Goal: Check status: Check status

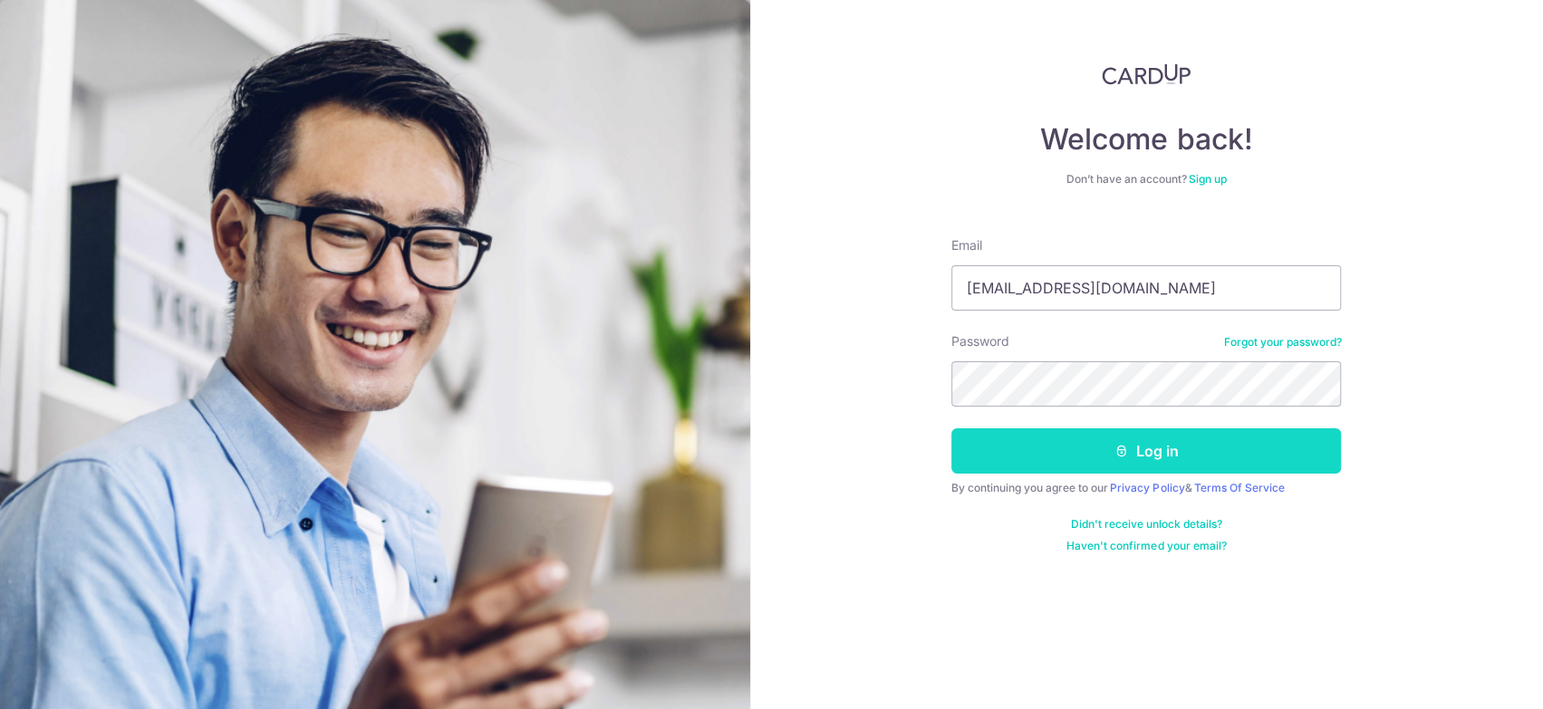
click at [1078, 465] on button "Log in" at bounding box center [1146, 451] width 390 height 45
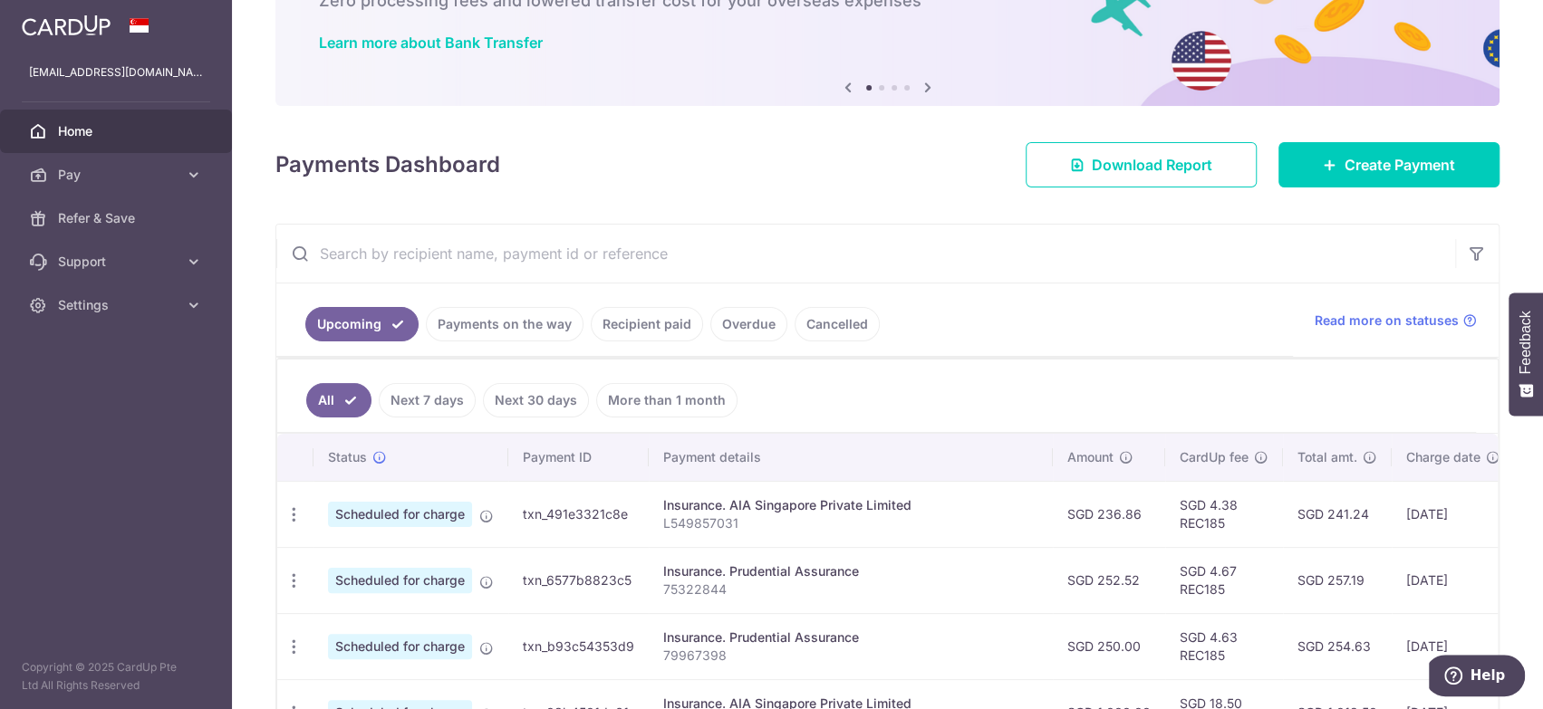
scroll to position [181, 0]
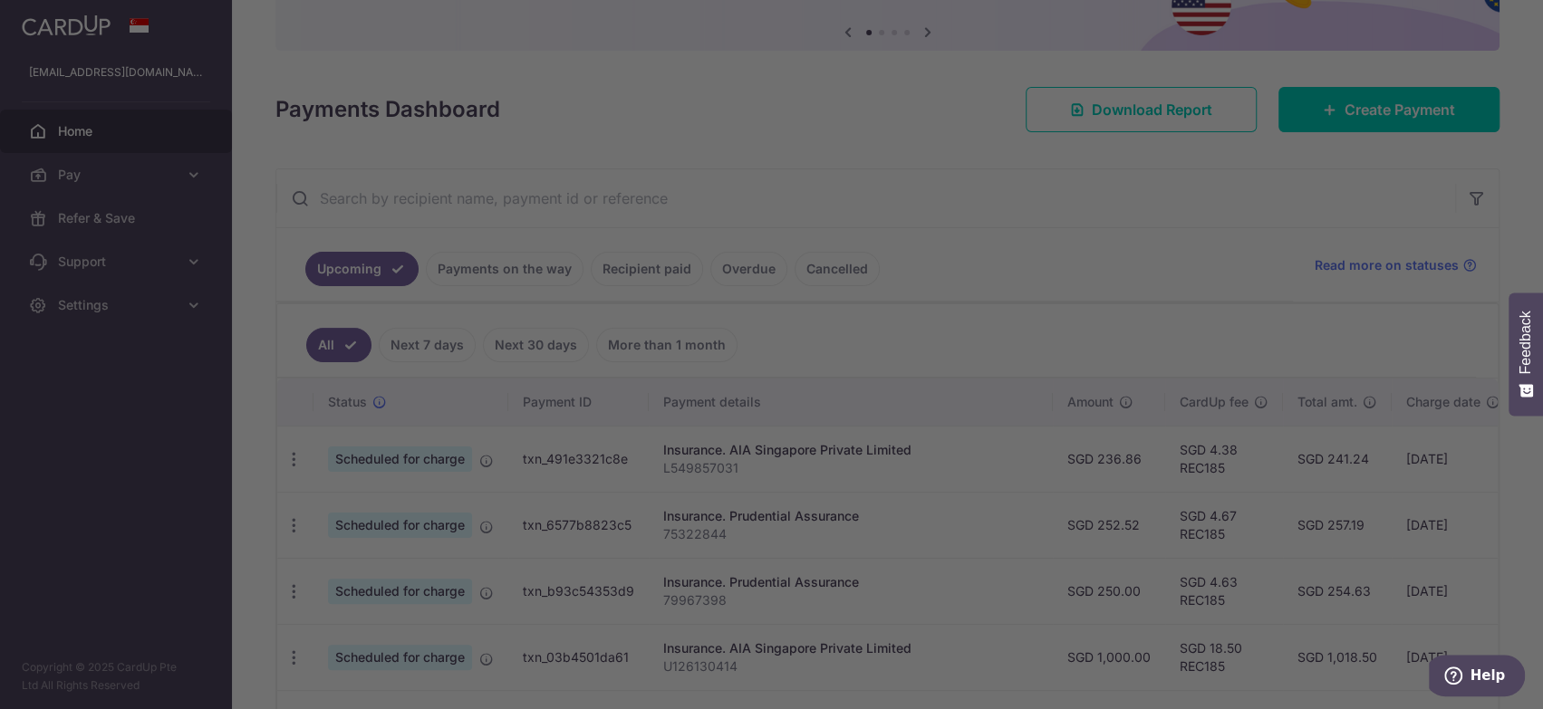
click at [468, 265] on div at bounding box center [779, 358] width 1559 height 717
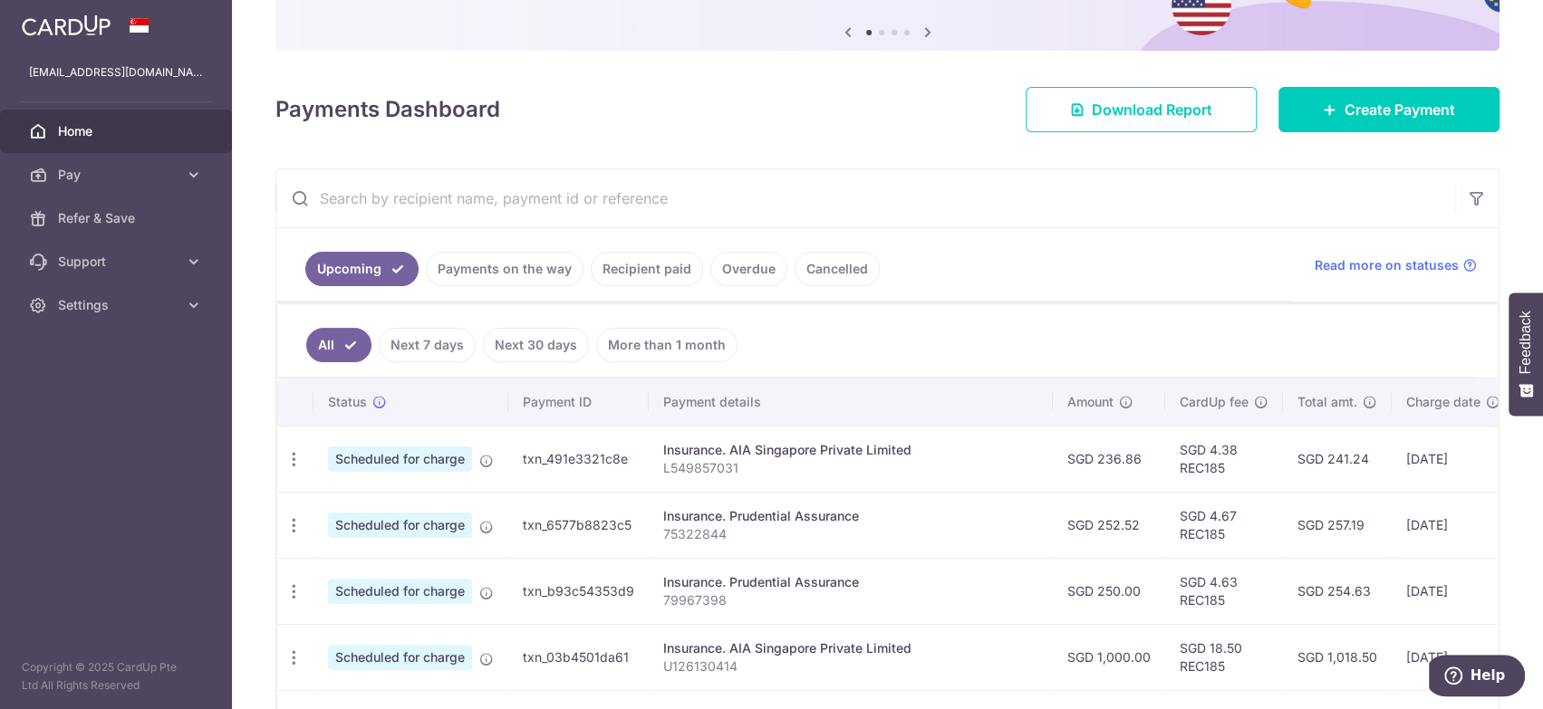
click at [504, 269] on link "Payments on the way" at bounding box center [505, 269] width 158 height 34
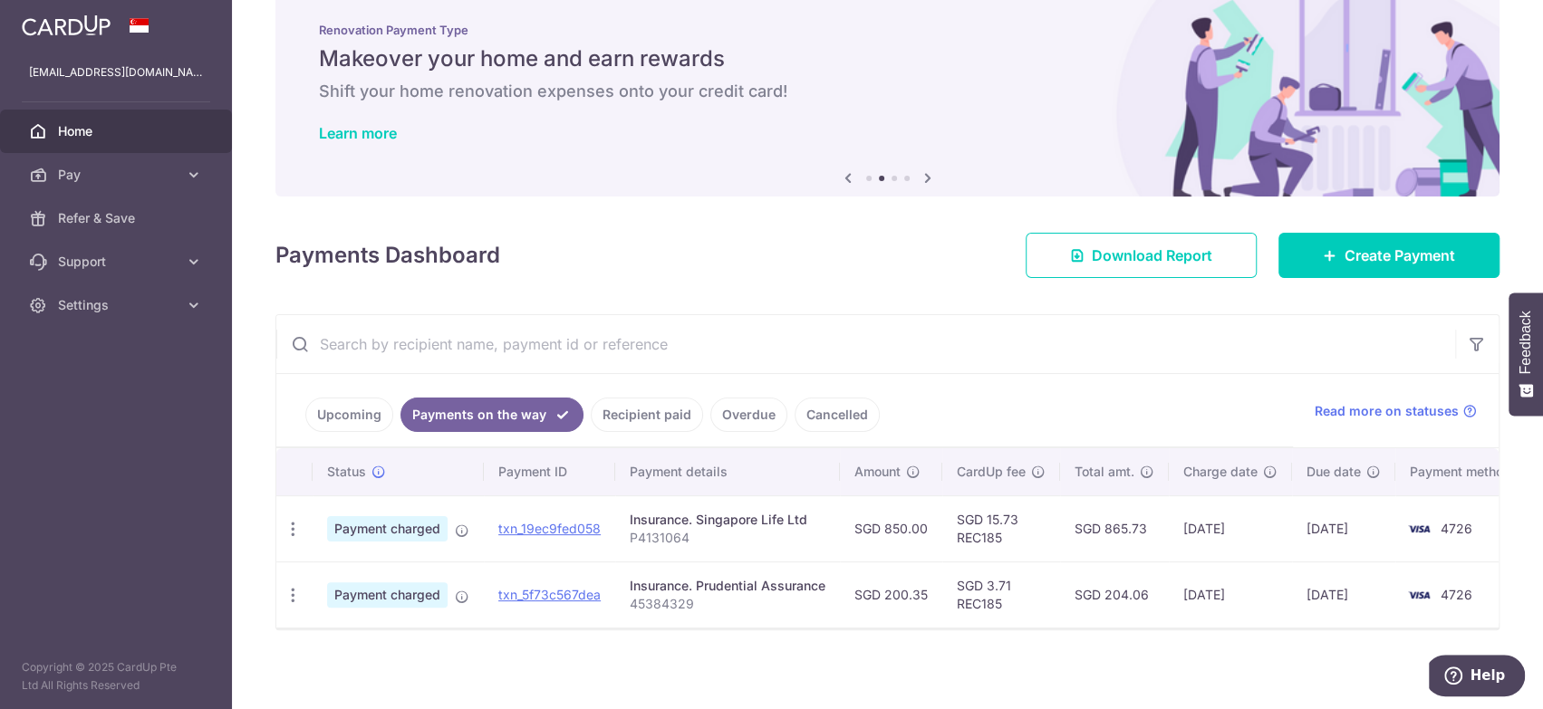
click at [345, 412] on link "Upcoming" at bounding box center [349, 415] width 88 height 34
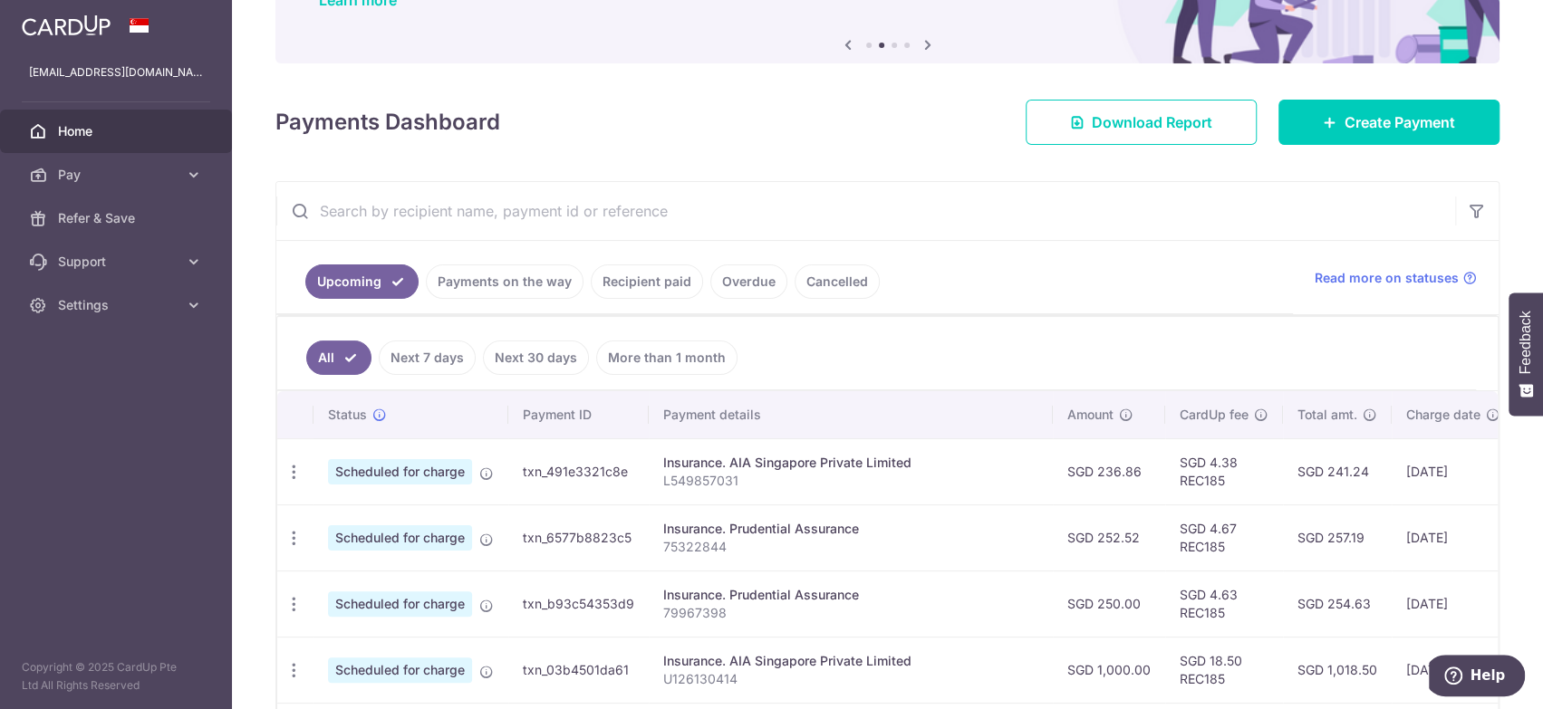
scroll to position [217, 0]
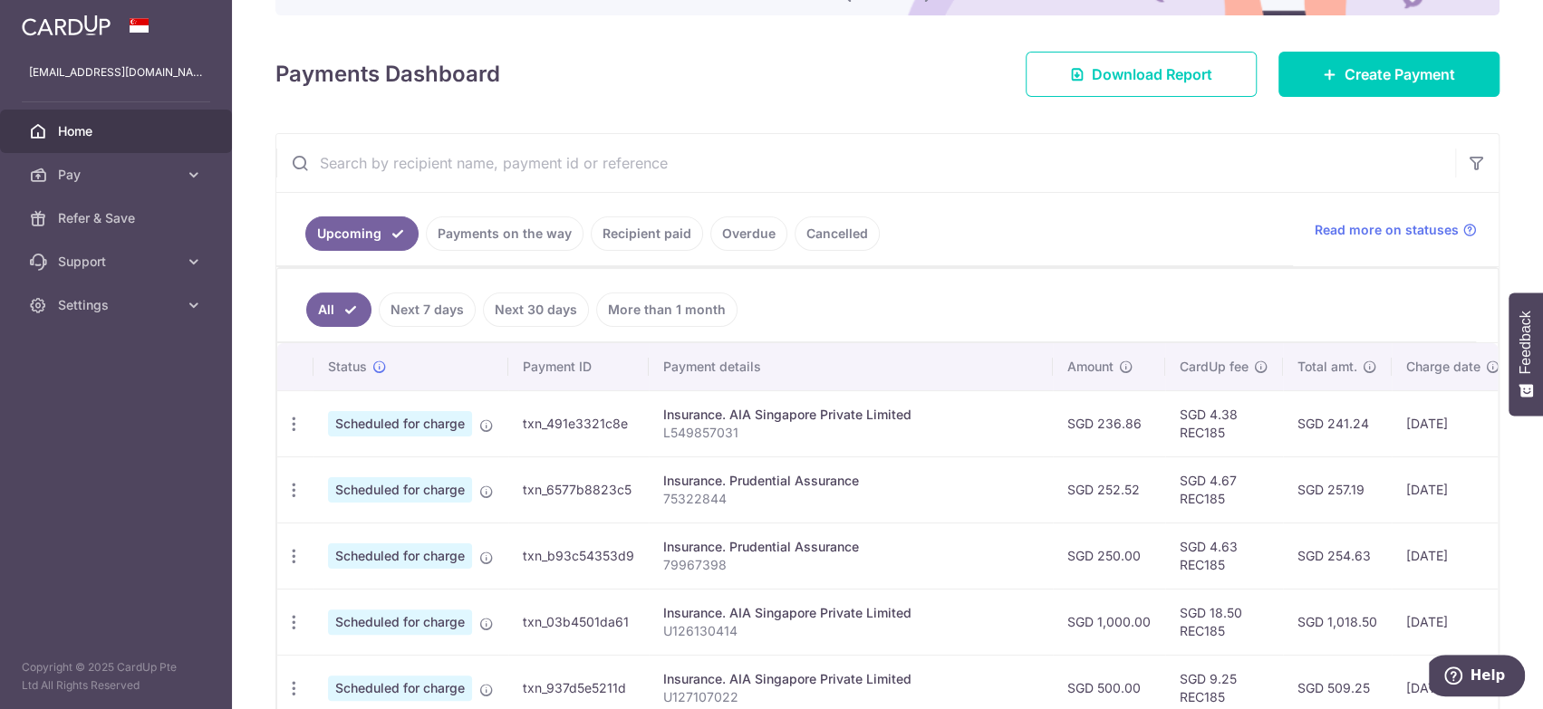
click at [1053, 444] on td "SGD 236.86" at bounding box center [1109, 424] width 112 height 66
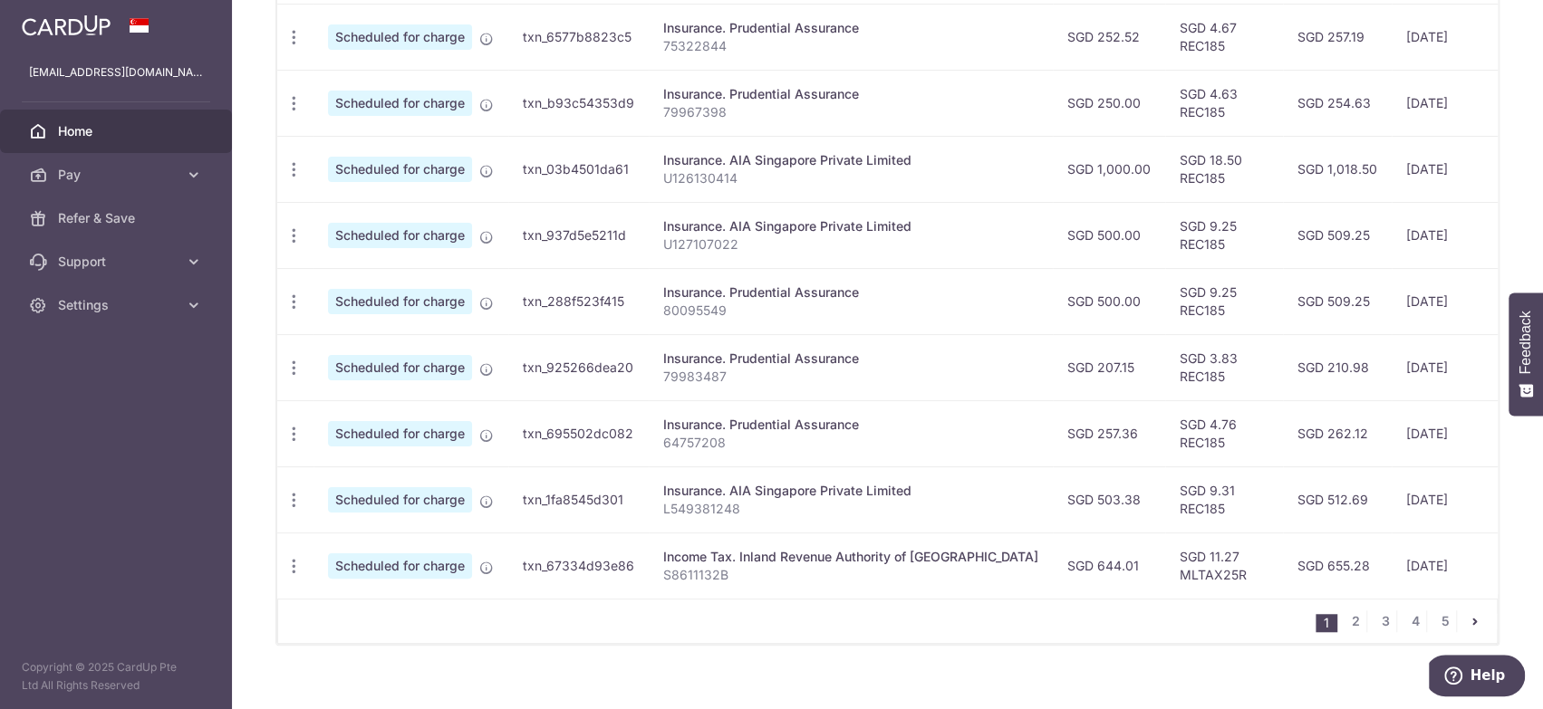
scroll to position [682, 0]
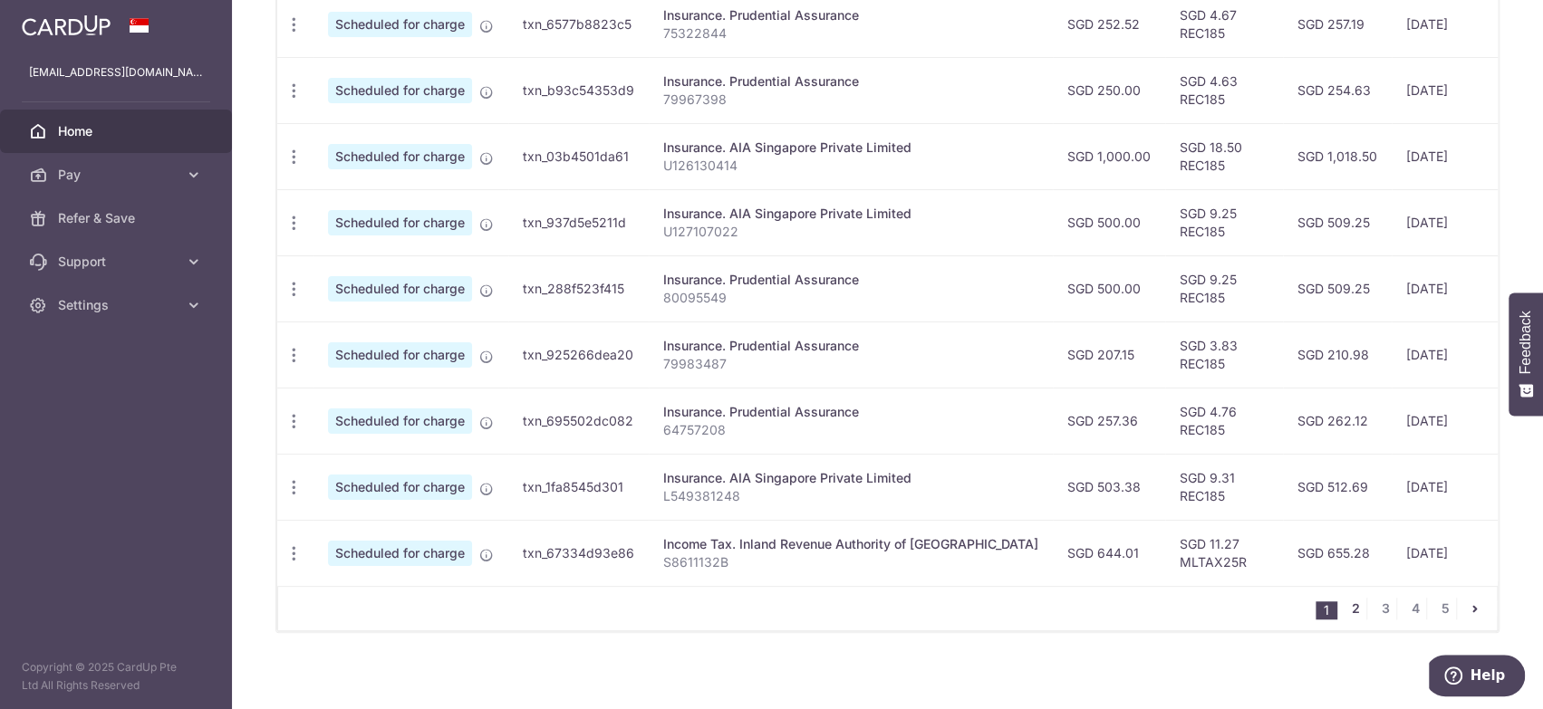
click at [1356, 598] on link "2" at bounding box center [1356, 609] width 22 height 22
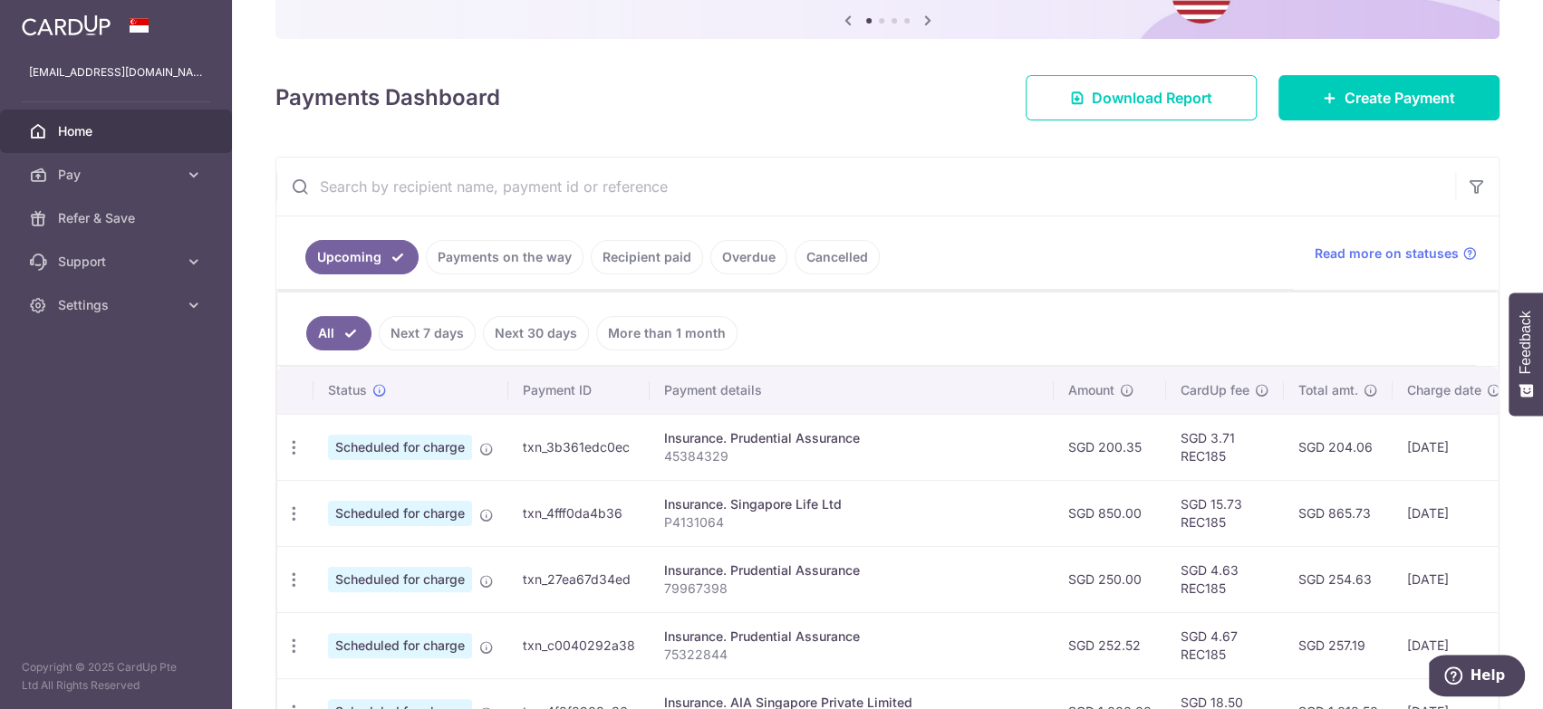
scroll to position [217, 0]
